Goal: Task Accomplishment & Management: Manage account settings

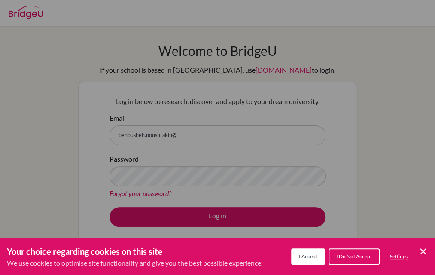
click at [341, 258] on span "I Do Not Accept" at bounding box center [354, 256] width 36 height 6
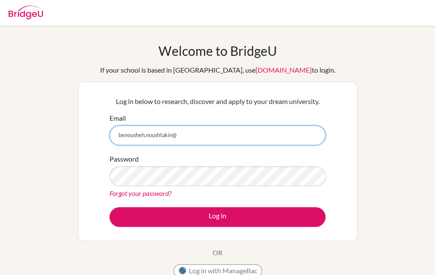
click at [230, 137] on input "benousheh.noushtakin@" at bounding box center [217, 135] width 216 height 20
type input "[EMAIL_ADDRESS][DOMAIN_NAME]"
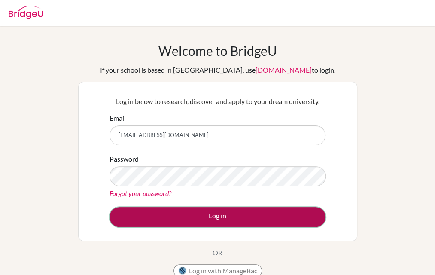
click at [225, 215] on button "Log in" at bounding box center [217, 217] width 216 height 20
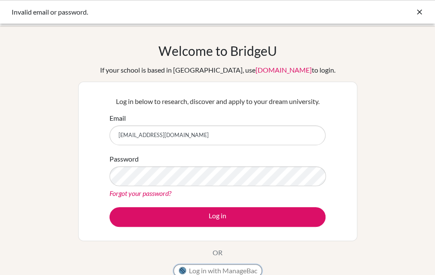
click at [213, 269] on button "Log in with ManageBac" at bounding box center [217, 270] width 88 height 13
